Goal: Entertainment & Leisure: Consume media (video, audio)

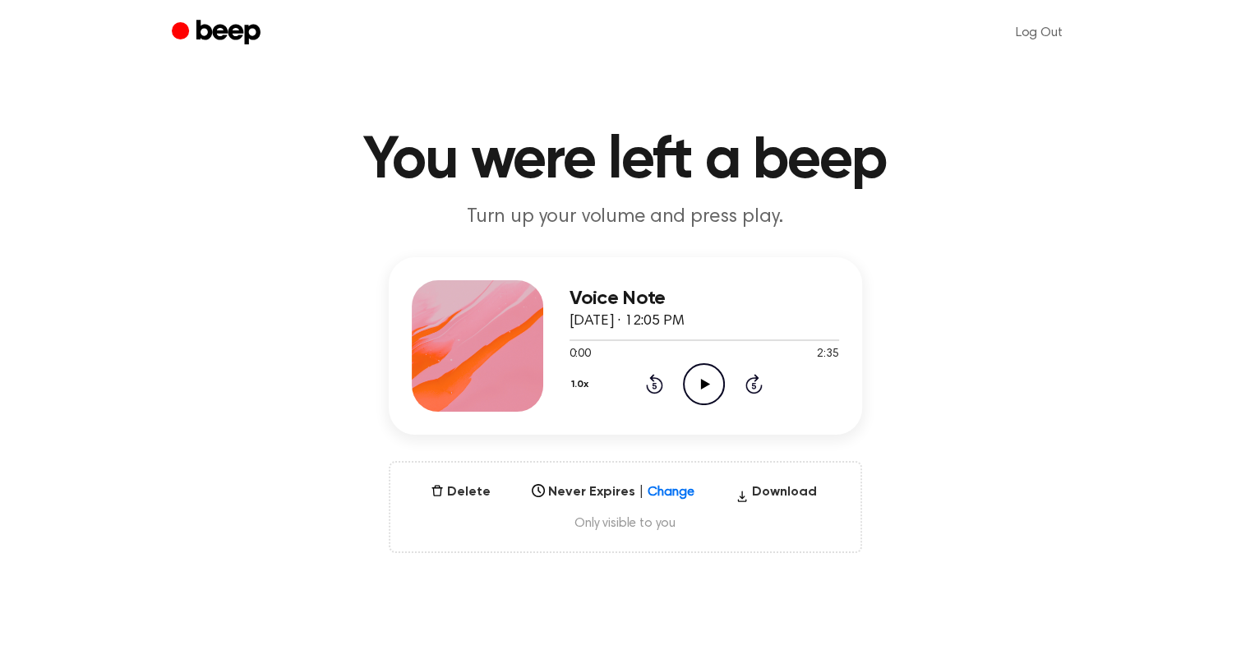
click at [698, 393] on icon "Play Audio" at bounding box center [704, 384] width 42 height 42
click at [712, 377] on icon "Play Audio" at bounding box center [704, 384] width 42 height 42
click at [711, 385] on icon "Play Audio" at bounding box center [704, 384] width 42 height 42
click at [709, 394] on icon "Play Audio" at bounding box center [704, 384] width 42 height 42
